Goal: Transaction & Acquisition: Purchase product/service

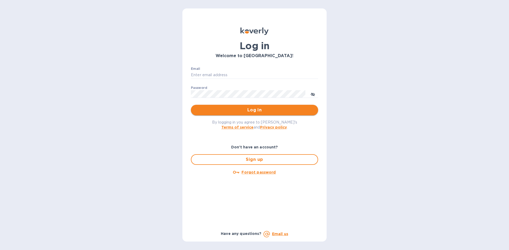
type input "[PERSON_NAME][EMAIL_ADDRESS][DOMAIN_NAME]"
click at [258, 108] on span "Log in" at bounding box center [254, 110] width 119 height 6
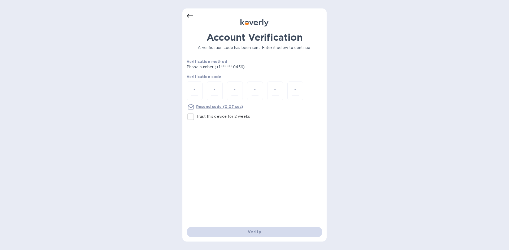
click at [190, 115] on input "Trust this device for 2 weeks" at bounding box center [190, 116] width 11 height 11
checkbox input "true"
click at [197, 90] on input "number" at bounding box center [194, 91] width 7 height 10
type input "5"
type input "4"
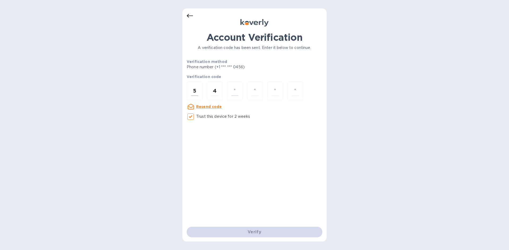
type input "2"
type input "5"
type input "8"
type input "9"
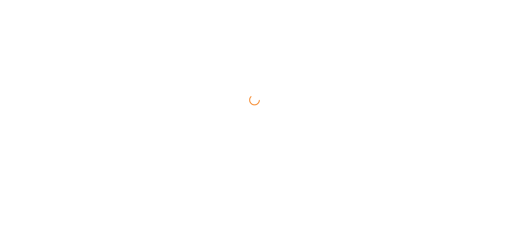
click at [258, 0] on html at bounding box center [254, 0] width 509 height 0
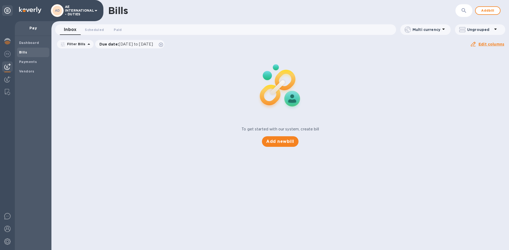
click at [93, 12] on icon at bounding box center [96, 10] width 6 height 6
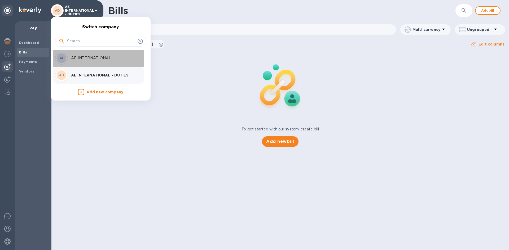
click at [89, 54] on div "AI AE INTERNATIONAL" at bounding box center [96, 58] width 83 height 13
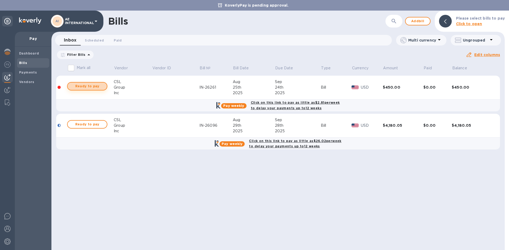
click at [93, 86] on span "Ready to pay" at bounding box center [87, 86] width 31 height 6
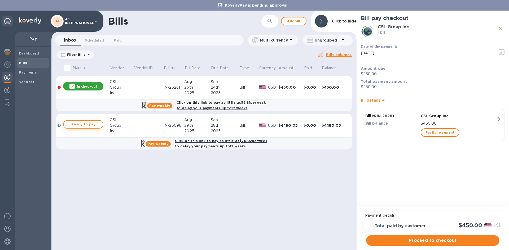
click at [88, 127] on span "Ready to pay" at bounding box center [83, 124] width 31 height 6
checkbox input "true"
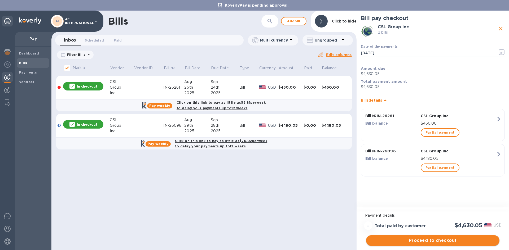
click at [412, 240] on span "Proceed to checkout" at bounding box center [432, 241] width 125 height 6
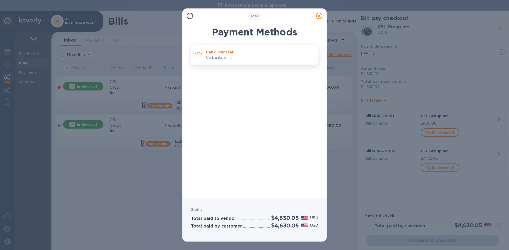
click at [229, 56] on p "US banks only." at bounding box center [260, 58] width 108 height 6
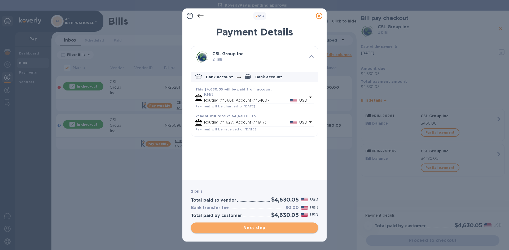
click at [272, 227] on span "Next step" at bounding box center [254, 228] width 119 height 6
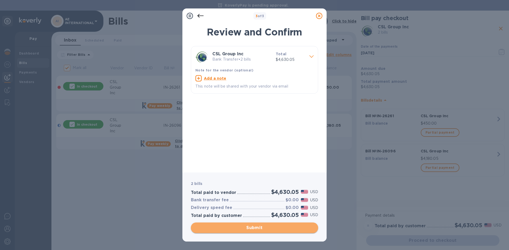
click at [261, 227] on span "Submit" at bounding box center [254, 228] width 119 height 6
